Goal: Navigation & Orientation: Find specific page/section

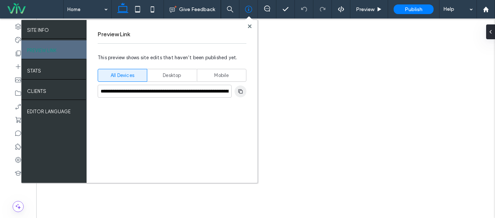
click at [240, 94] on icon "button" at bounding box center [241, 91] width 6 height 6
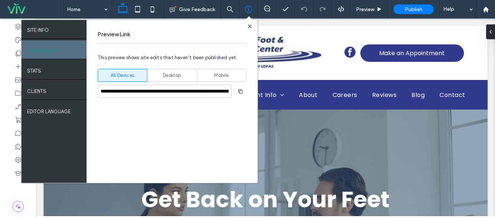
click at [252, 26] on div at bounding box center [250, 26] width 6 height 6
click at [251, 26] on icon at bounding box center [250, 26] width 4 height 4
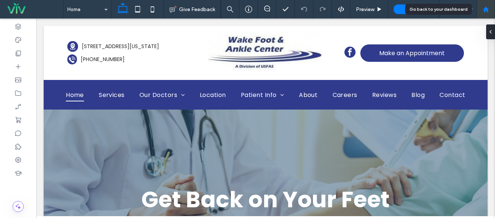
click at [487, 13] on div at bounding box center [486, 9] width 19 height 19
